Goal: Task Accomplishment & Management: Manage account settings

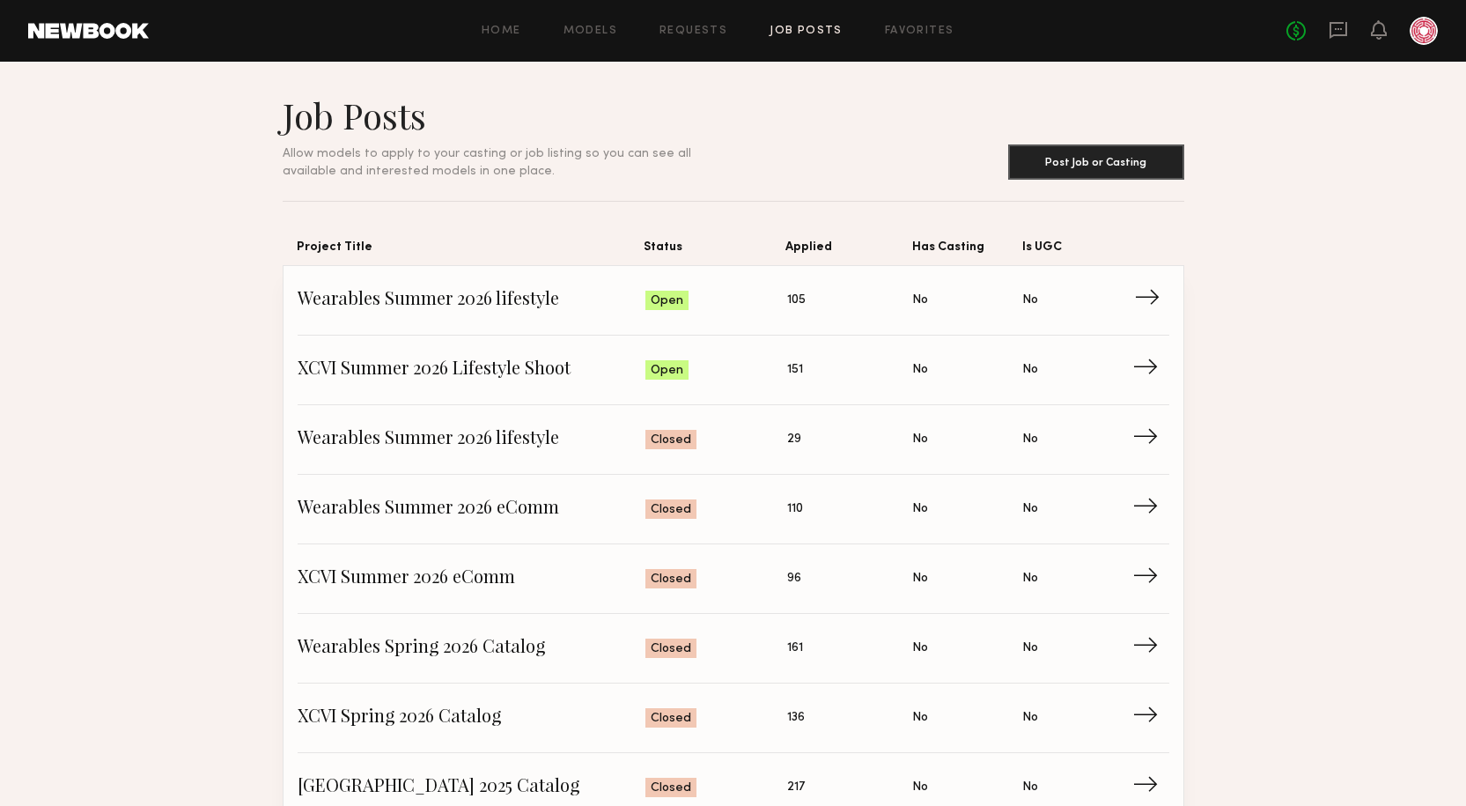
click at [414, 296] on span "Wearables Summer 2026 lifestyle" at bounding box center [472, 300] width 349 height 26
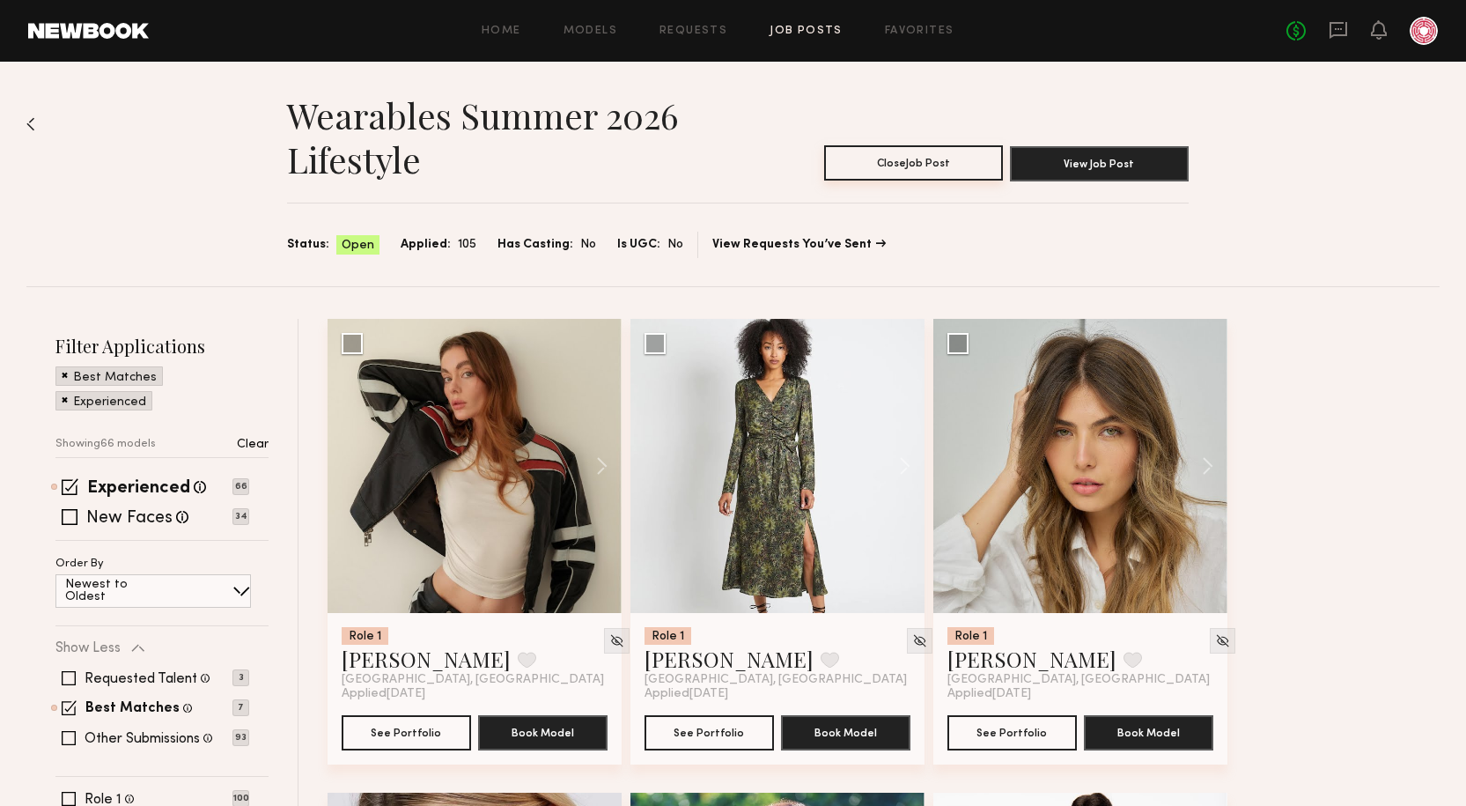
click at [946, 161] on button "Close Job Post" at bounding box center [913, 162] width 179 height 35
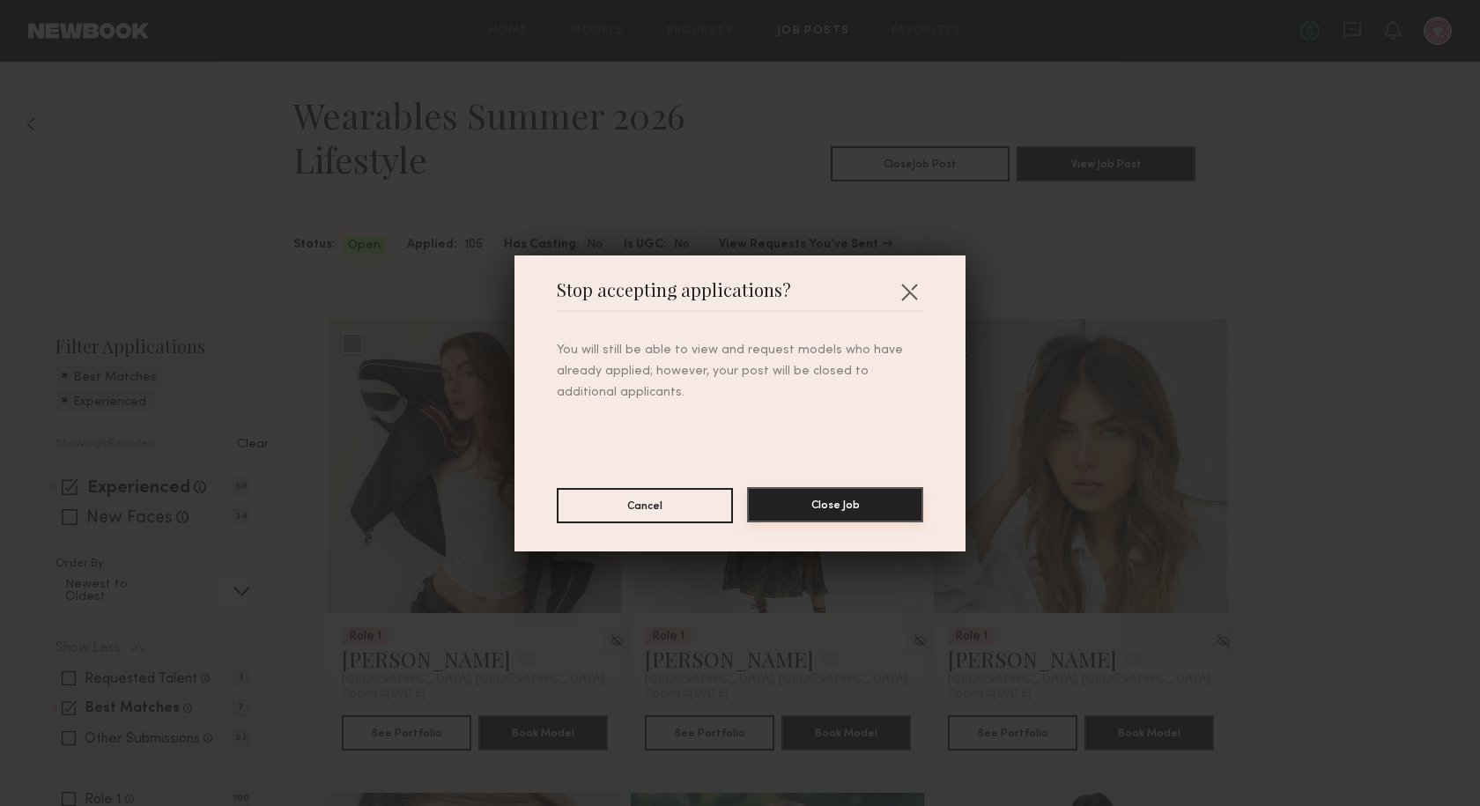
click at [793, 506] on button "Close Job" at bounding box center [835, 504] width 176 height 35
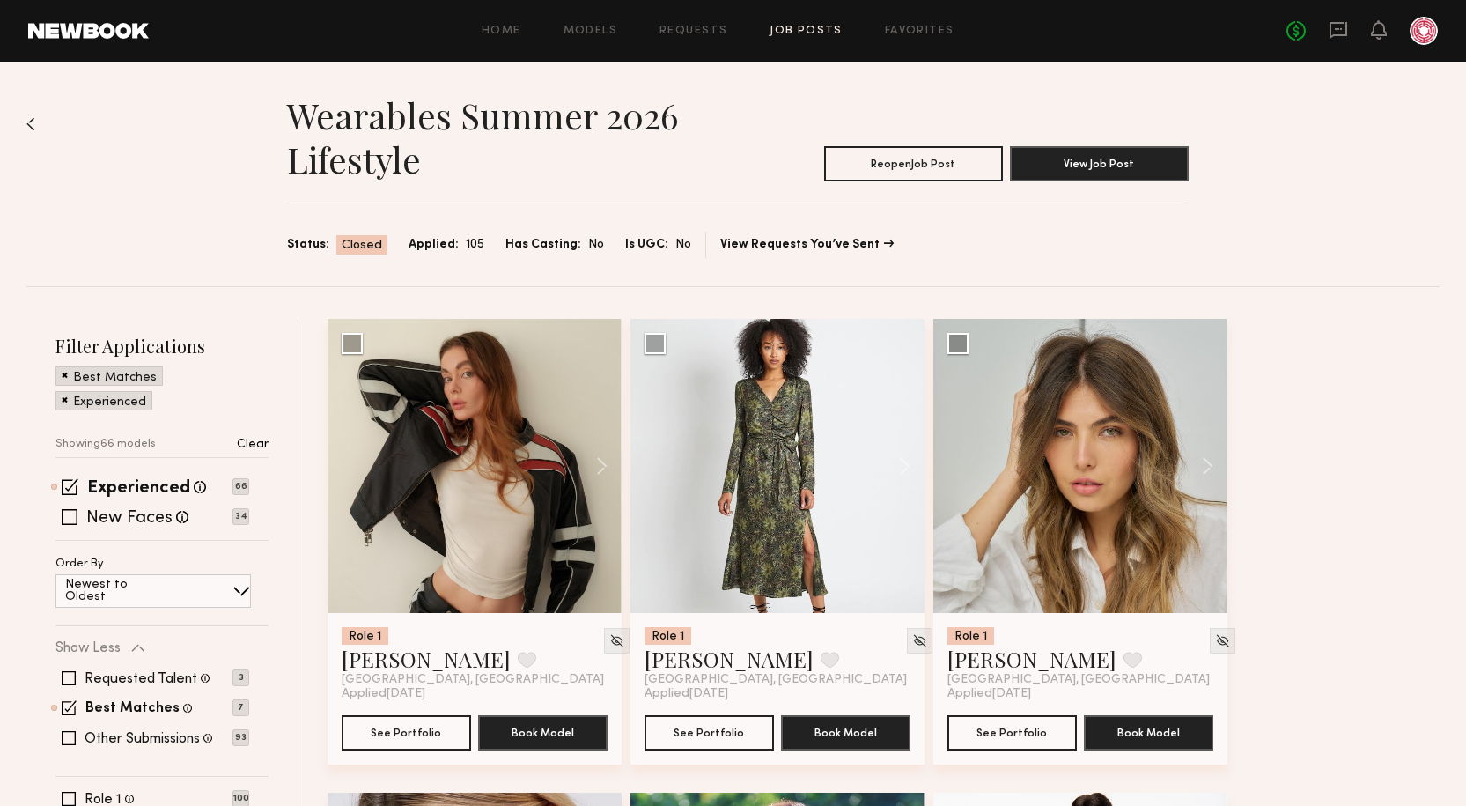
click at [823, 36] on link "Job Posts" at bounding box center [806, 31] width 73 height 11
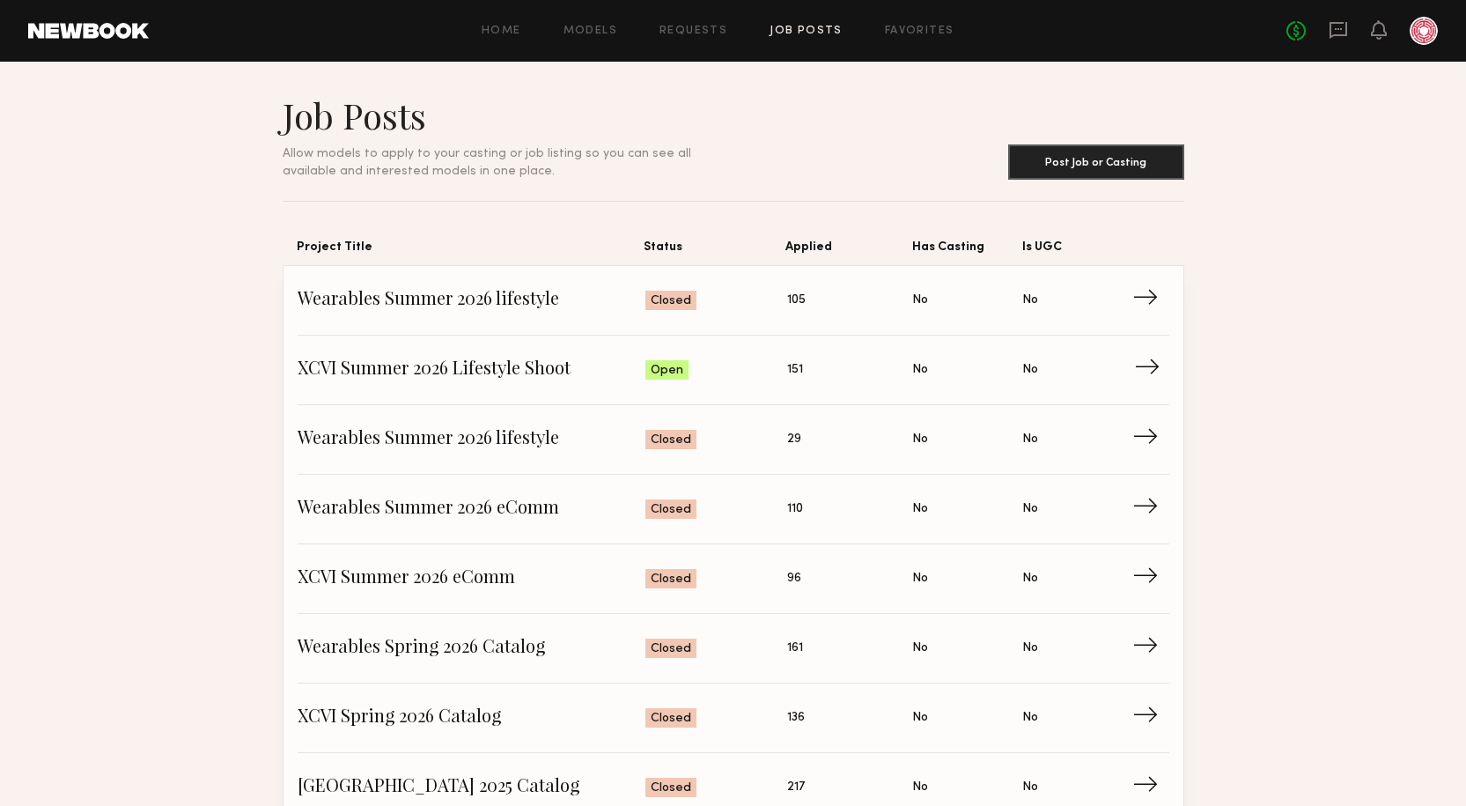
click at [394, 350] on link "XCVI Summer 2026 Lifestyle Shoot Status: Open Applied: 151 Has Casting: No Is U…" at bounding box center [734, 371] width 872 height 70
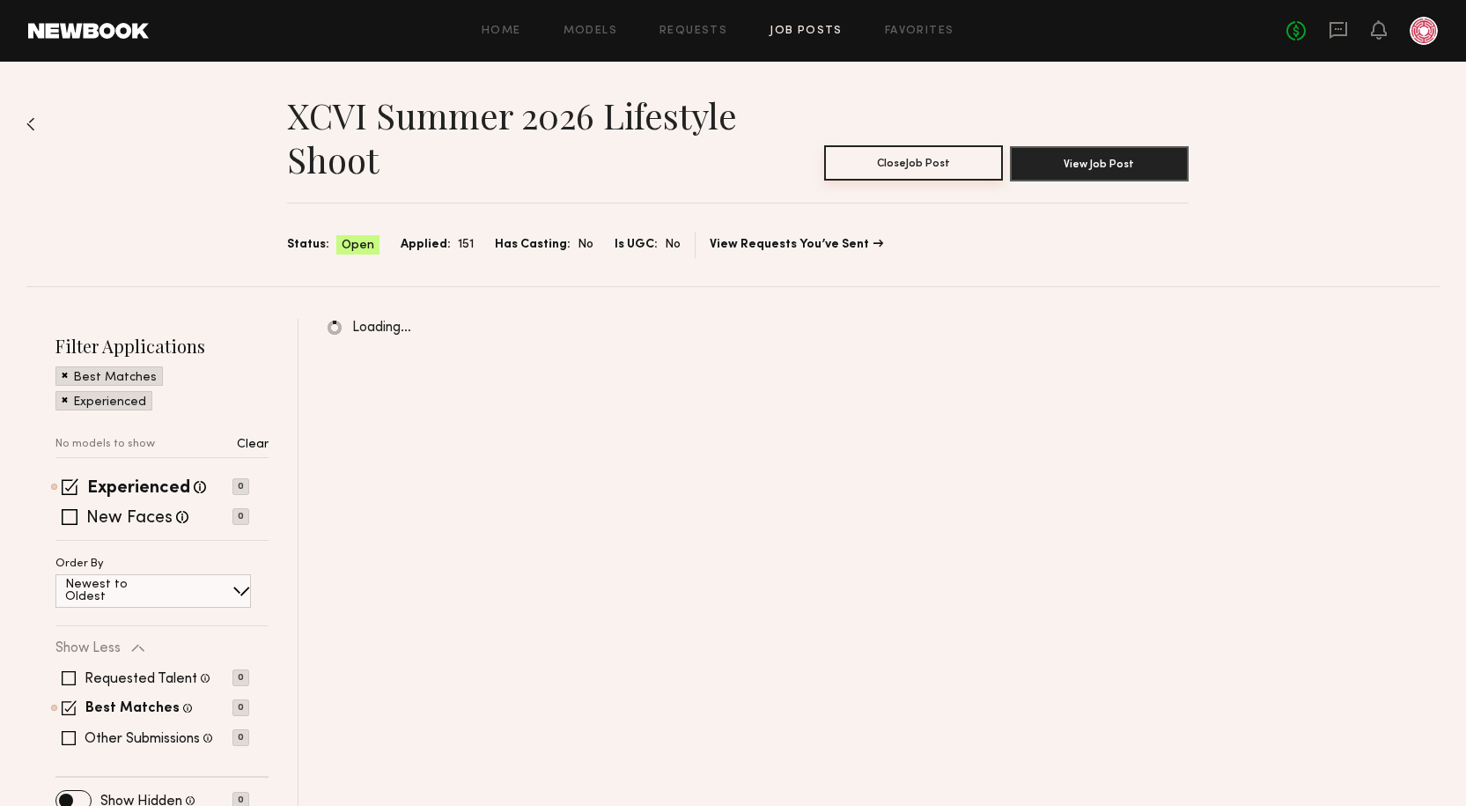
click at [947, 165] on button "Close Job Post" at bounding box center [913, 162] width 179 height 35
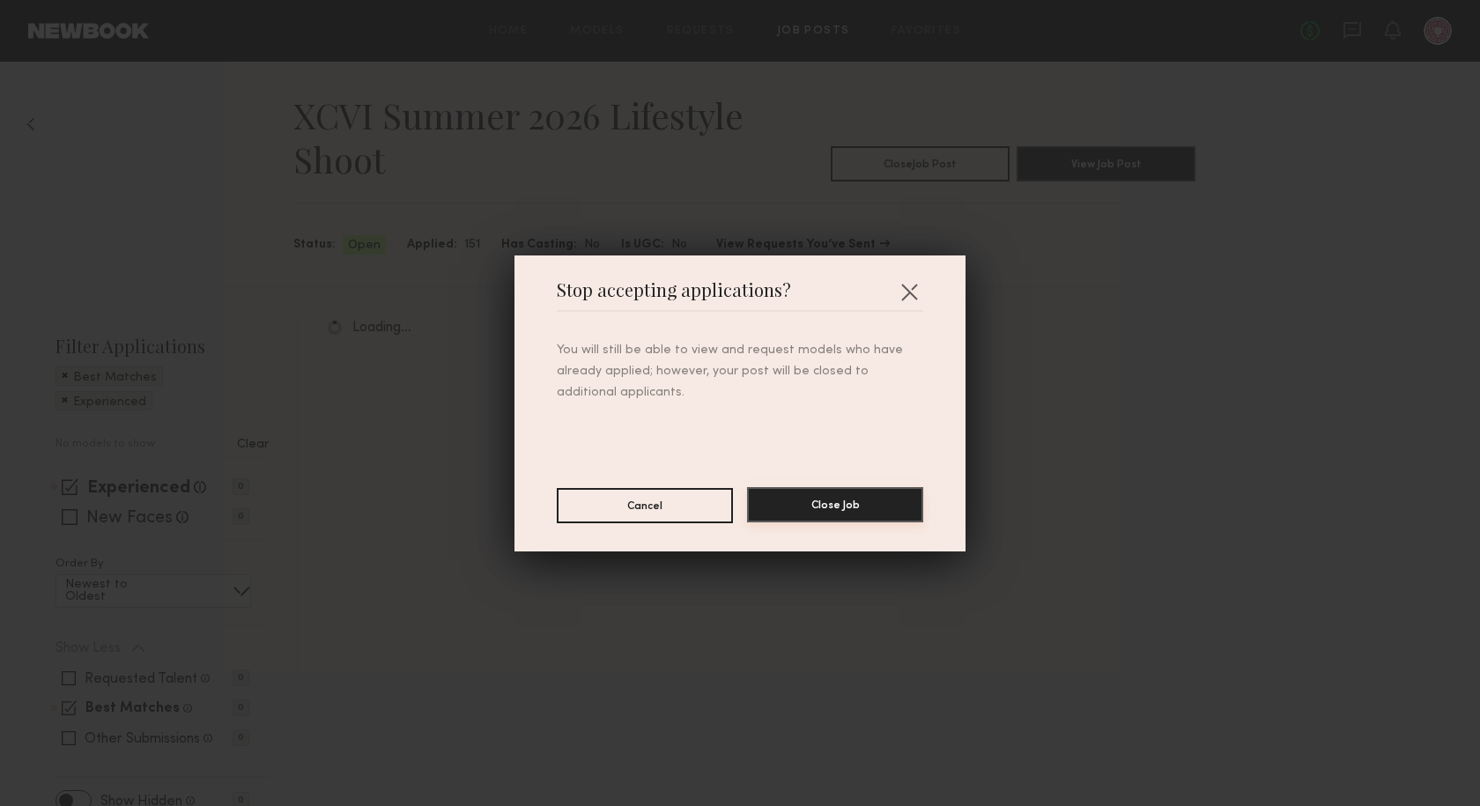
click at [871, 521] on button "Close Job" at bounding box center [835, 504] width 176 height 35
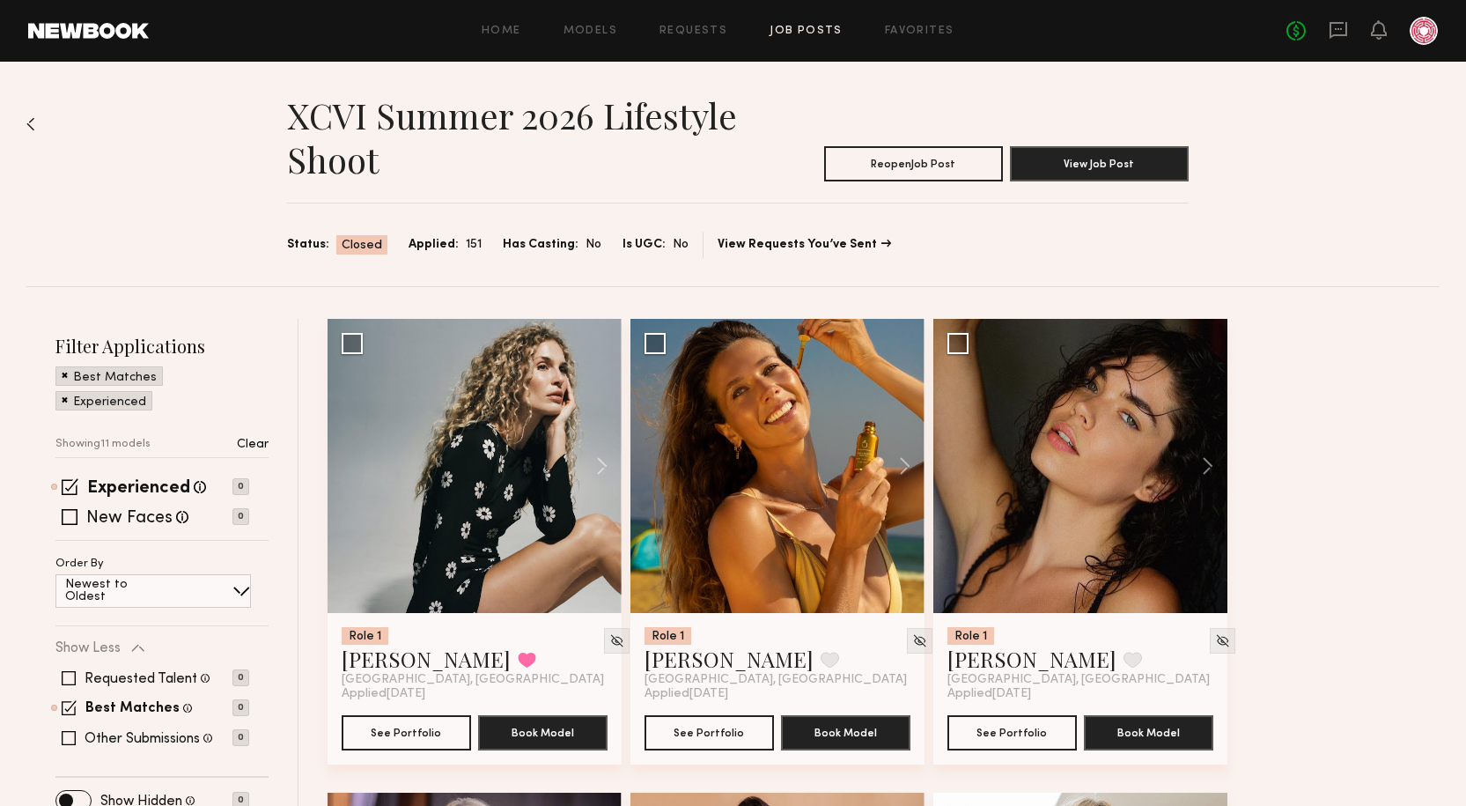
click at [805, 37] on link "Job Posts" at bounding box center [806, 31] width 73 height 11
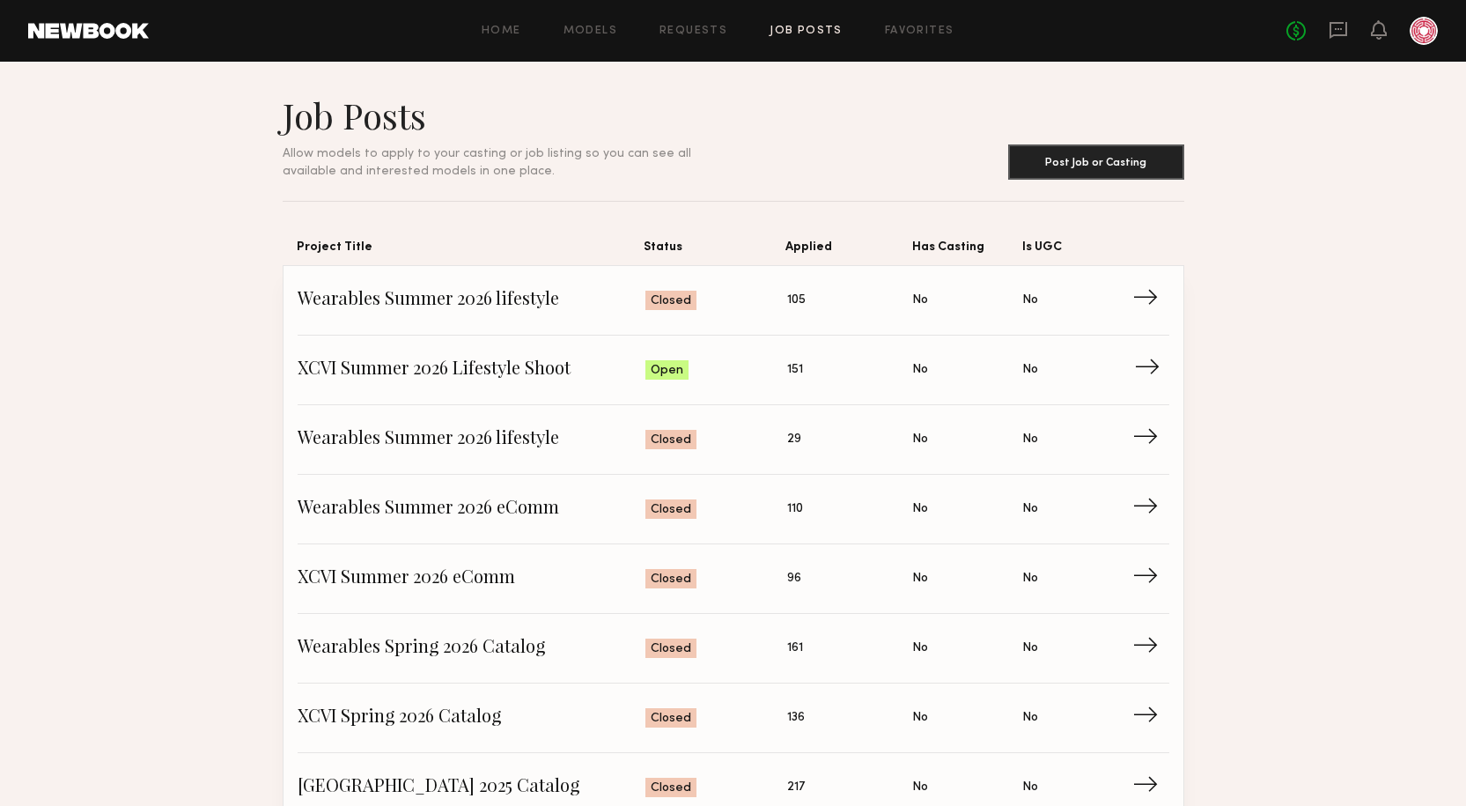
click at [484, 370] on span "XCVI Summer 2026 Lifestyle Shoot" at bounding box center [472, 370] width 349 height 26
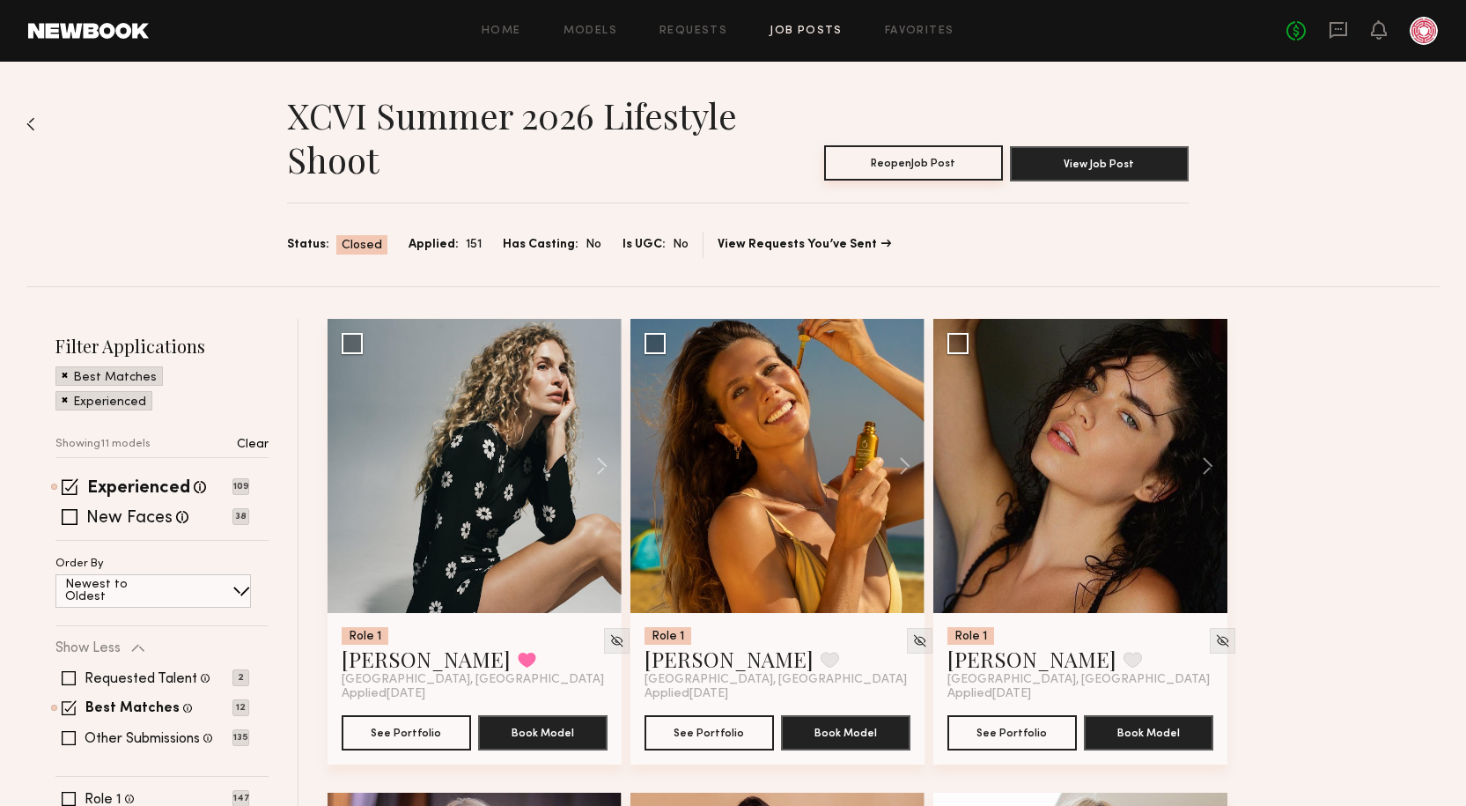
click at [876, 159] on button "Reopen Job Post" at bounding box center [913, 162] width 179 height 35
click at [890, 181] on button "Close Job Post" at bounding box center [913, 162] width 179 height 35
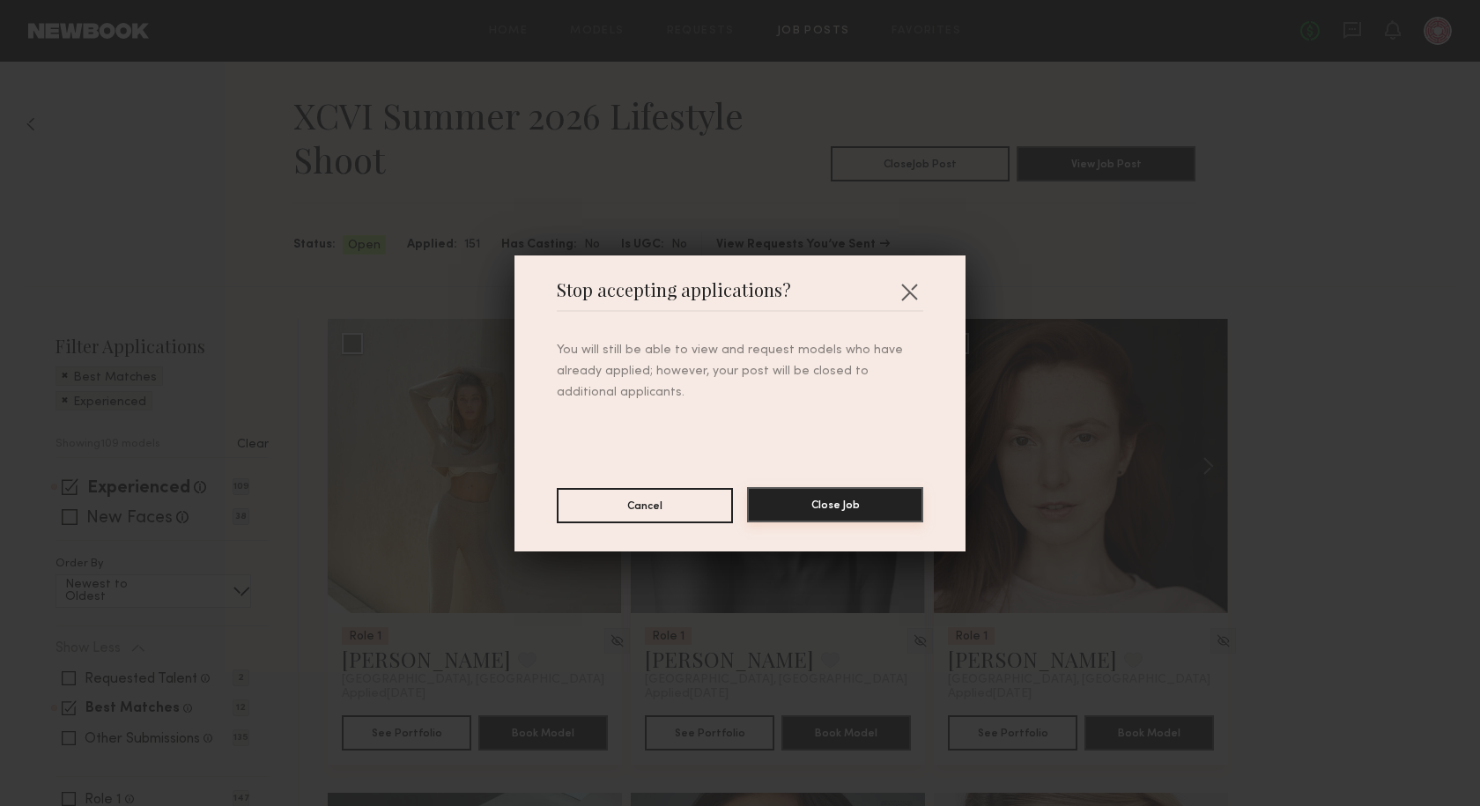
click at [837, 512] on button "Close Job" at bounding box center [835, 504] width 176 height 35
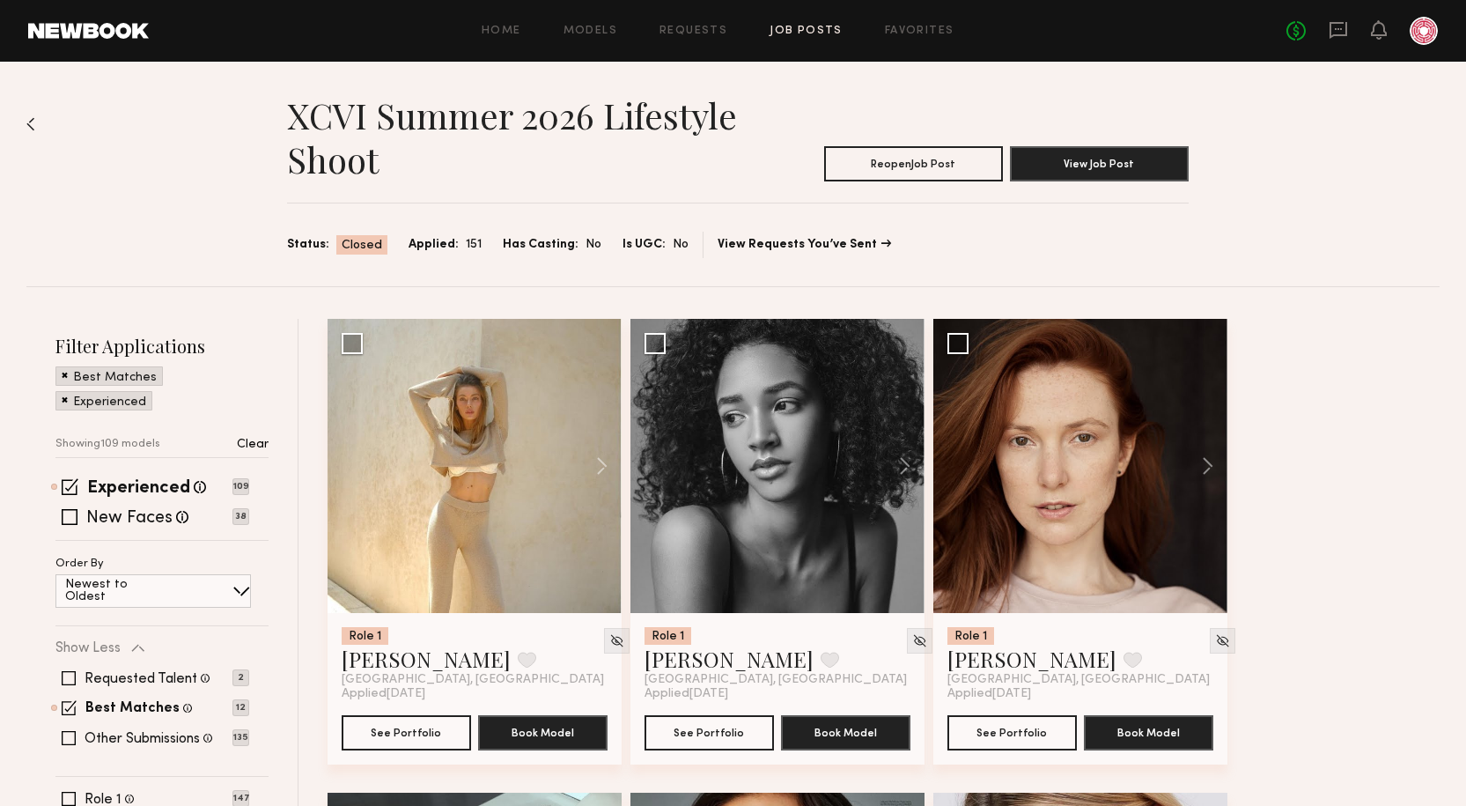
click at [797, 33] on link "Job Posts" at bounding box center [806, 31] width 73 height 11
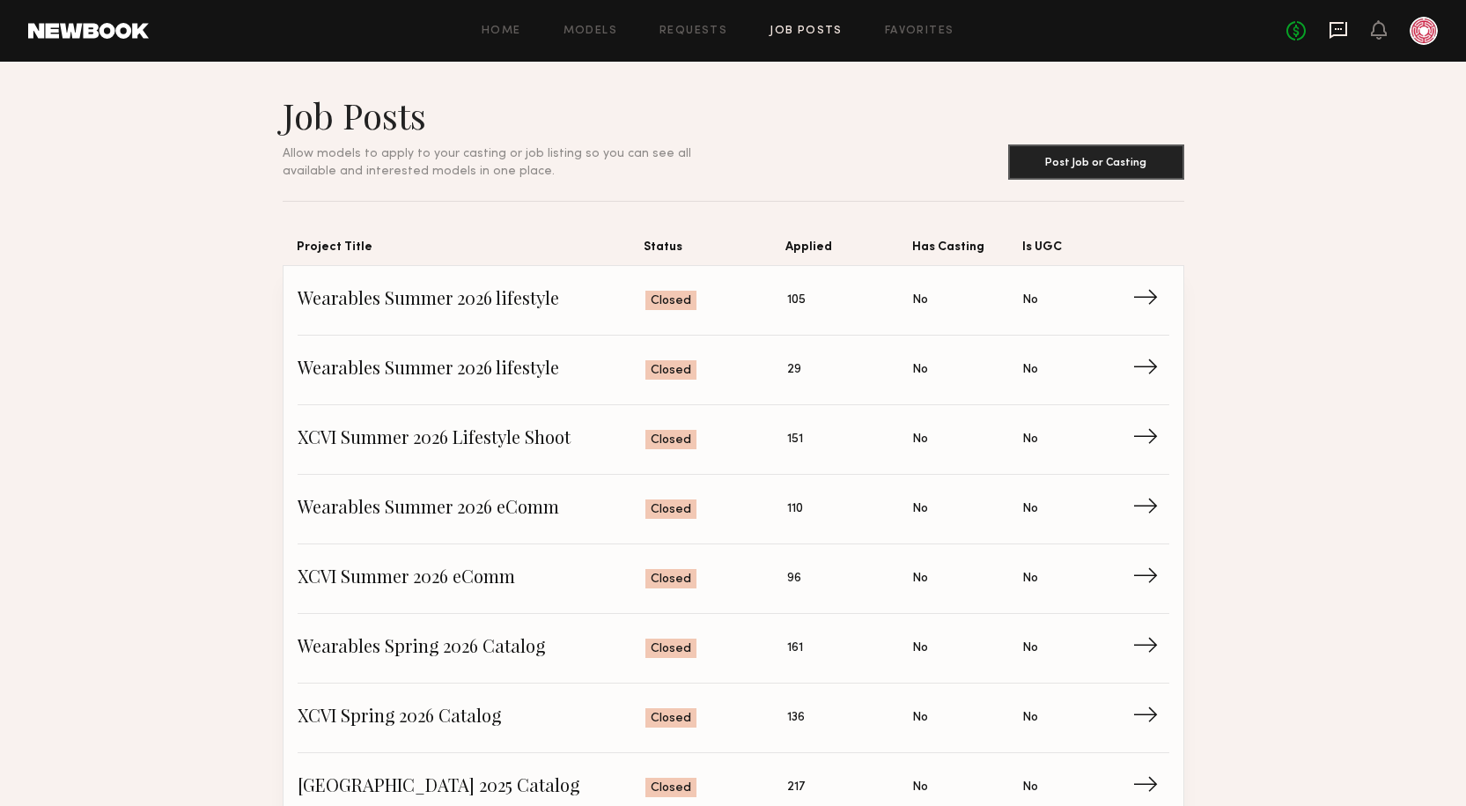
click at [1340, 34] on icon at bounding box center [1339, 30] width 18 height 17
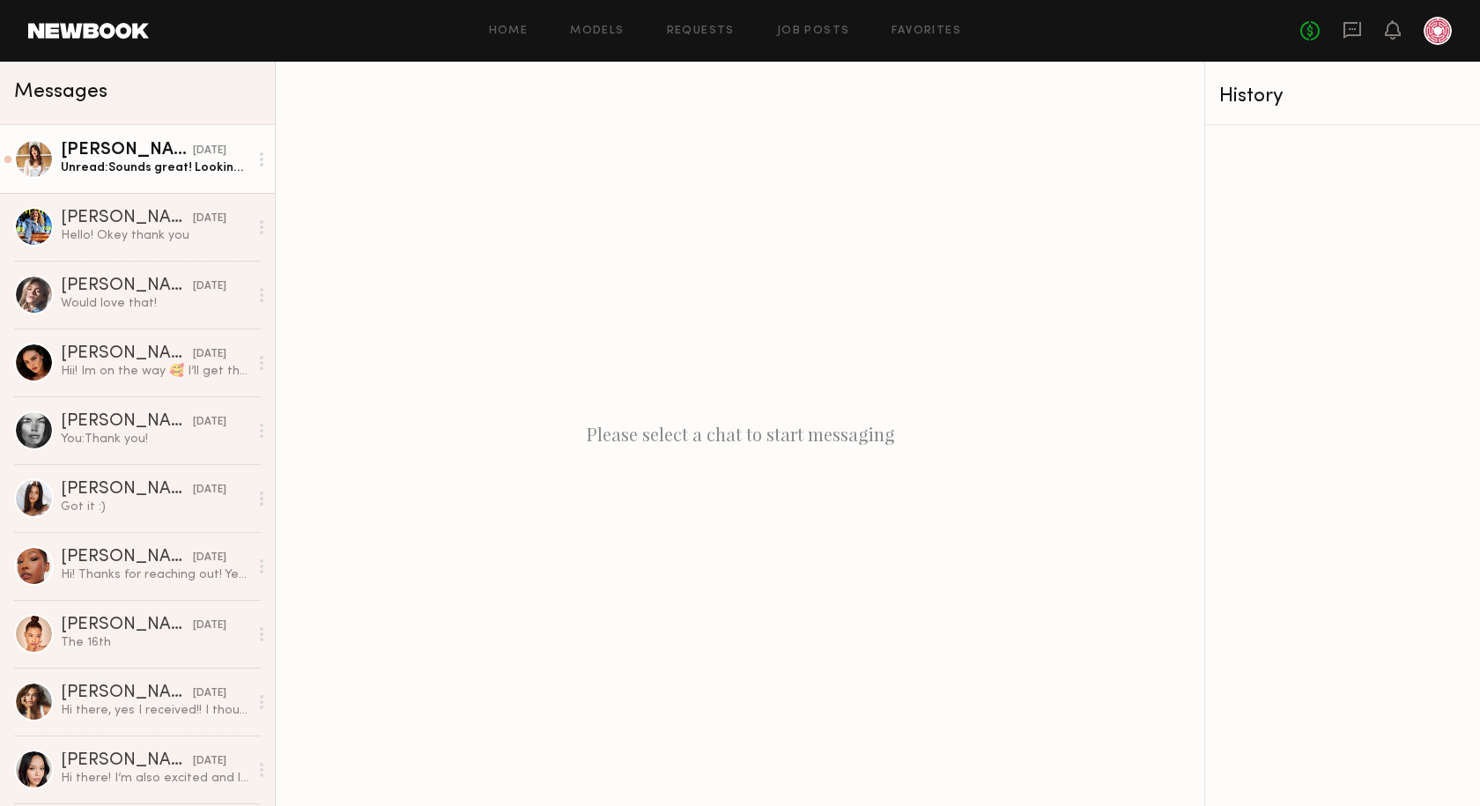
click at [157, 159] on div "Marilyn B." at bounding box center [127, 151] width 132 height 18
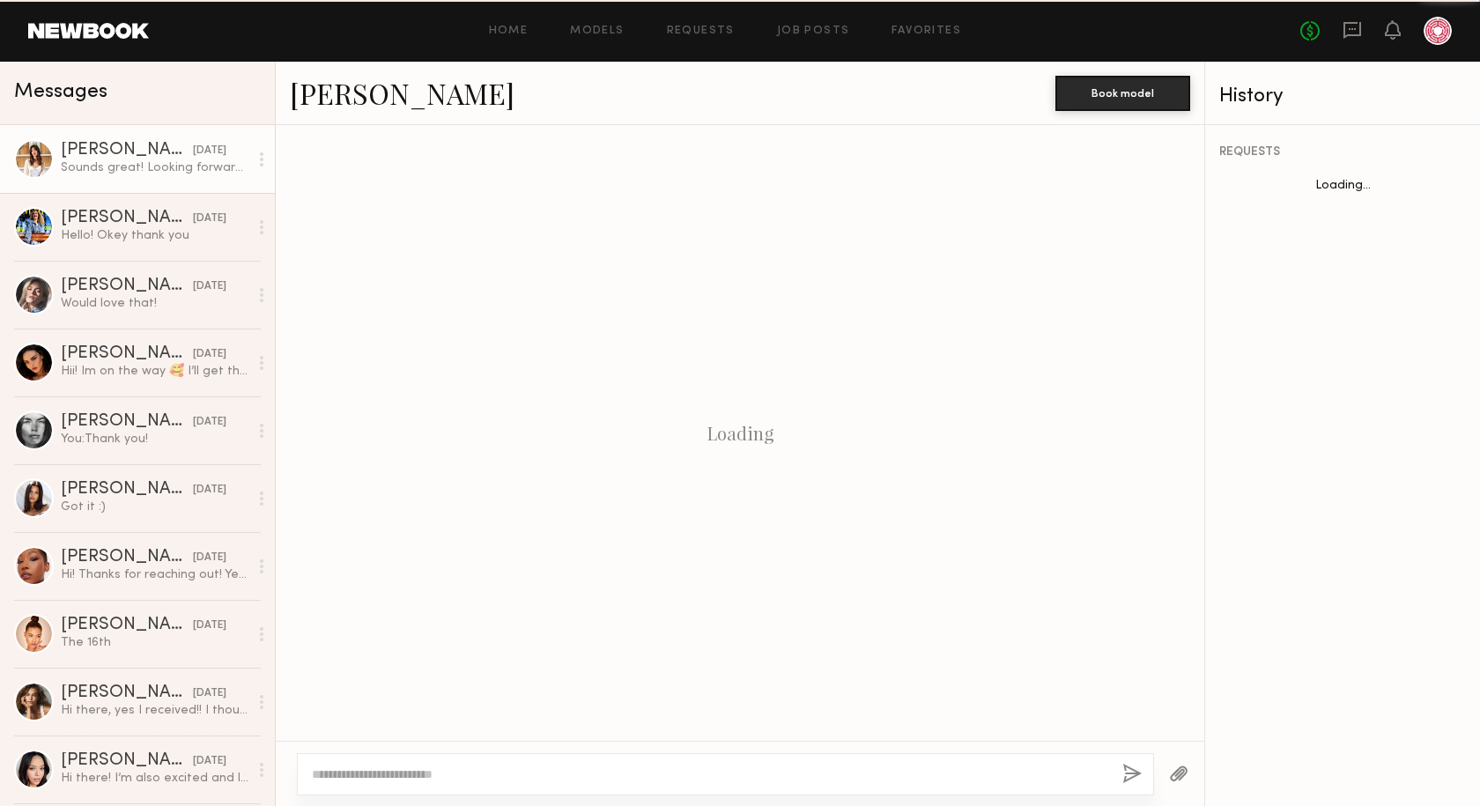
scroll to position [458, 0]
